Goal: Find specific page/section: Find specific page/section

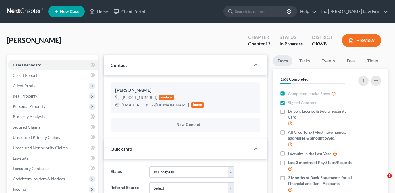
select select "4"
drag, startPoint x: 93, startPoint y: 11, endPoint x: 118, endPoint y: 35, distance: 35.1
click at [93, 11] on icon at bounding box center [91, 11] width 5 height 7
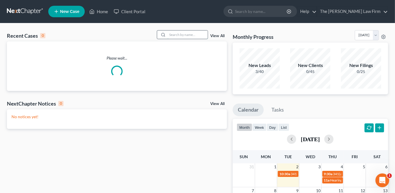
click at [179, 35] on input "search" at bounding box center [187, 34] width 40 height 8
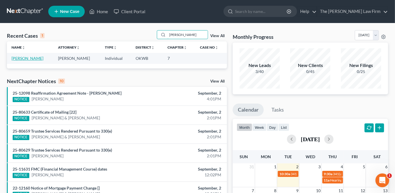
type input "[PERSON_NAME]"
click at [30, 58] on link "[PERSON_NAME]" at bounding box center [27, 58] width 32 height 5
select select "1"
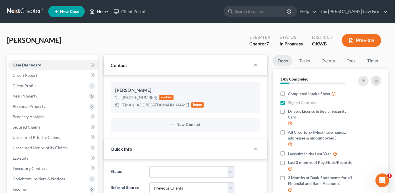
click at [107, 11] on link "Home" at bounding box center [98, 11] width 24 height 10
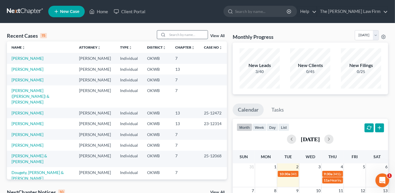
click at [172, 33] on input "search" at bounding box center [187, 34] width 40 height 8
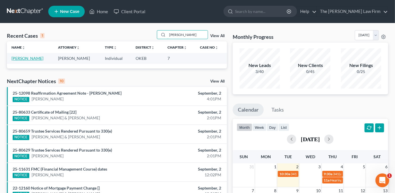
type input "[PERSON_NAME]"
drag, startPoint x: 39, startPoint y: 57, endPoint x: 41, endPoint y: 53, distance: 4.5
click at [39, 57] on link "[PERSON_NAME]" at bounding box center [27, 58] width 32 height 5
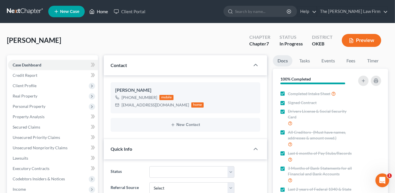
drag, startPoint x: 98, startPoint y: 9, endPoint x: 173, endPoint y: 29, distance: 77.2
click at [98, 9] on link "Home" at bounding box center [98, 11] width 24 height 10
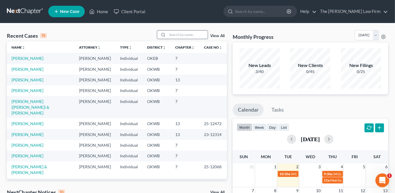
click at [199, 35] on input "search" at bounding box center [187, 34] width 40 height 8
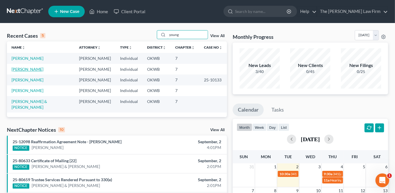
type input "young"
click at [18, 71] on link "[PERSON_NAME]" at bounding box center [27, 69] width 32 height 5
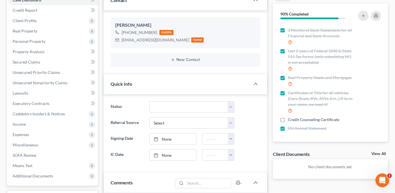
scroll to position [52, 0]
